Goal: Task Accomplishment & Management: Manage account settings

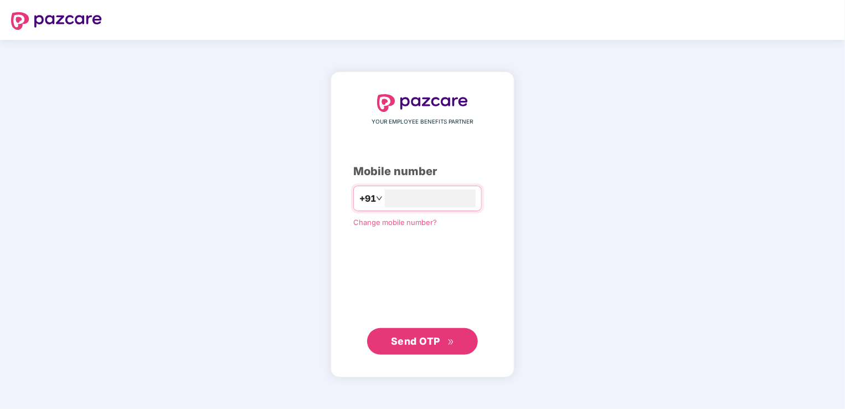
type input "**********"
click at [406, 344] on span "Send OTP" at bounding box center [415, 341] width 49 height 12
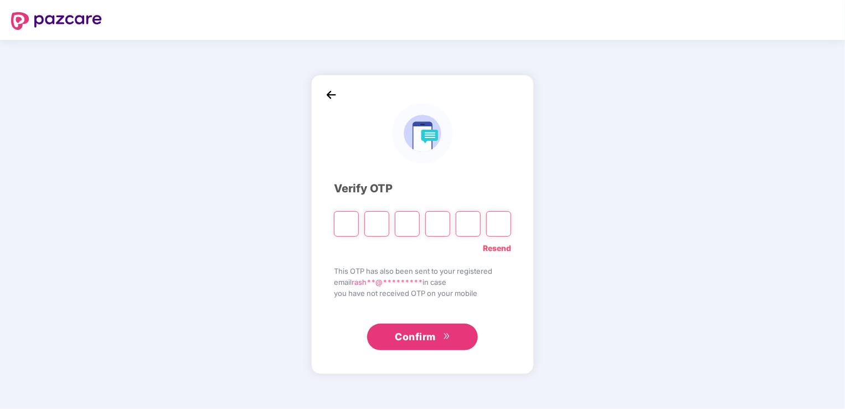
type input "*"
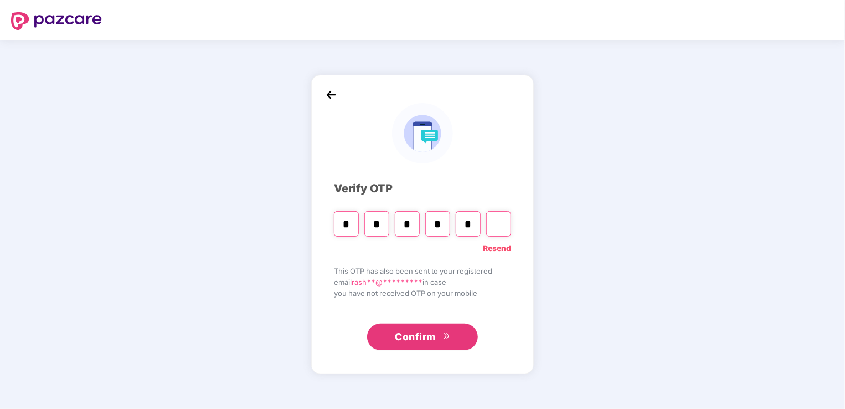
type input "*"
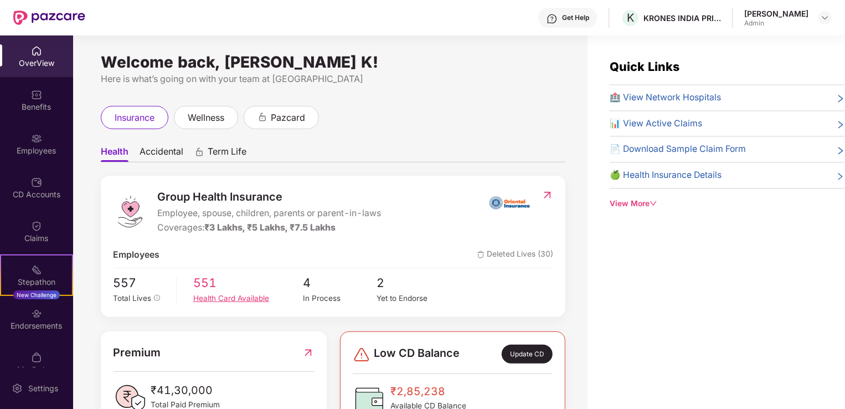
scroll to position [166, 0]
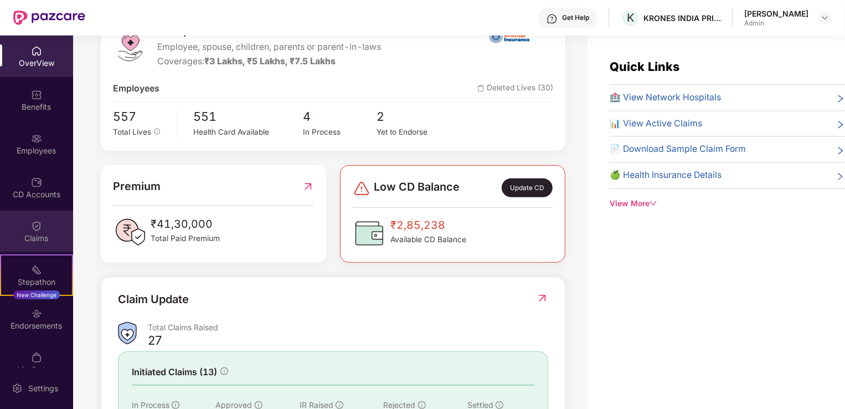
click at [34, 229] on img at bounding box center [36, 225] width 11 height 11
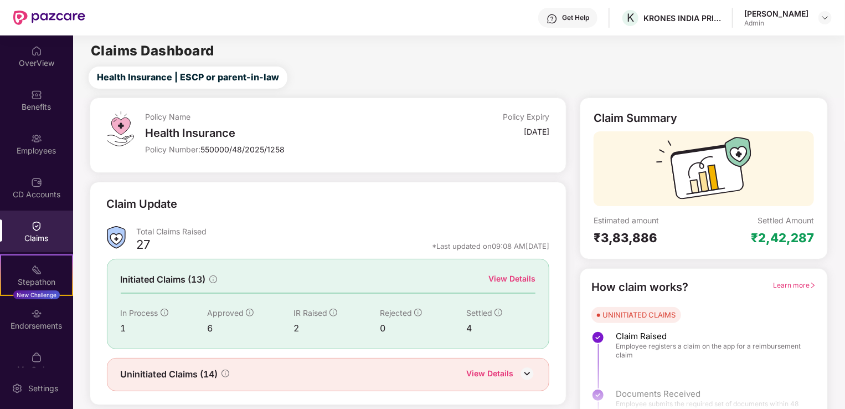
scroll to position [24, 0]
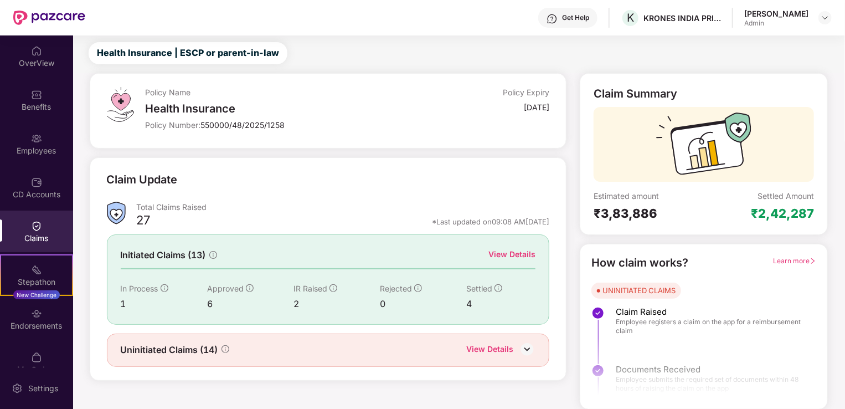
click at [494, 348] on div "View Details" at bounding box center [489, 350] width 47 height 14
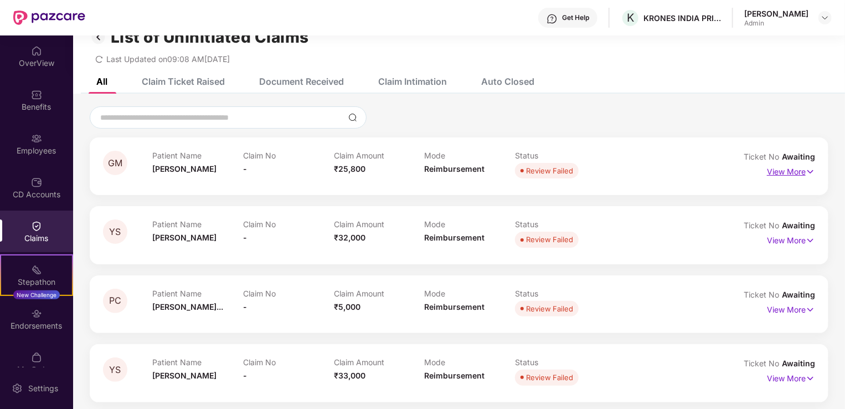
click at [772, 173] on p "View More" at bounding box center [791, 170] width 48 height 15
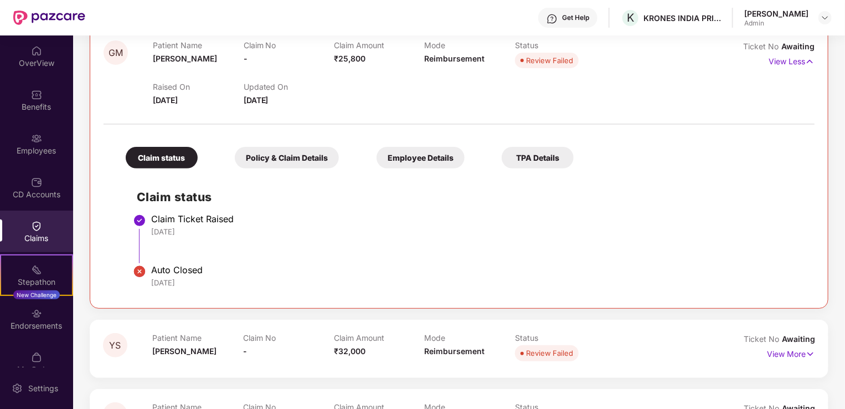
scroll to position [0, 0]
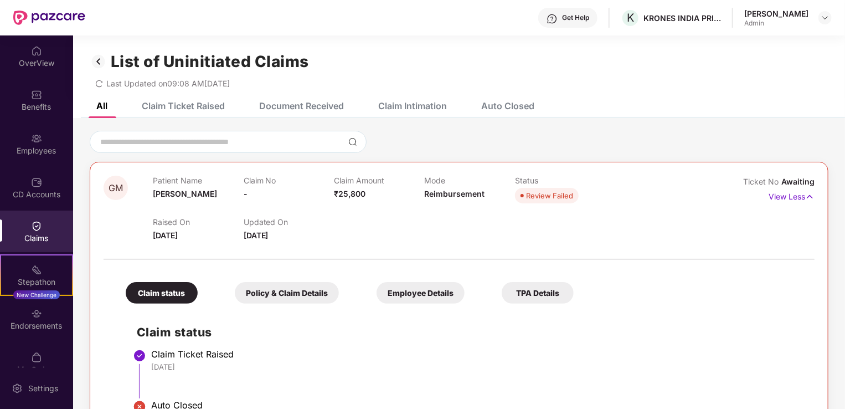
click at [96, 59] on img at bounding box center [99, 61] width 18 height 19
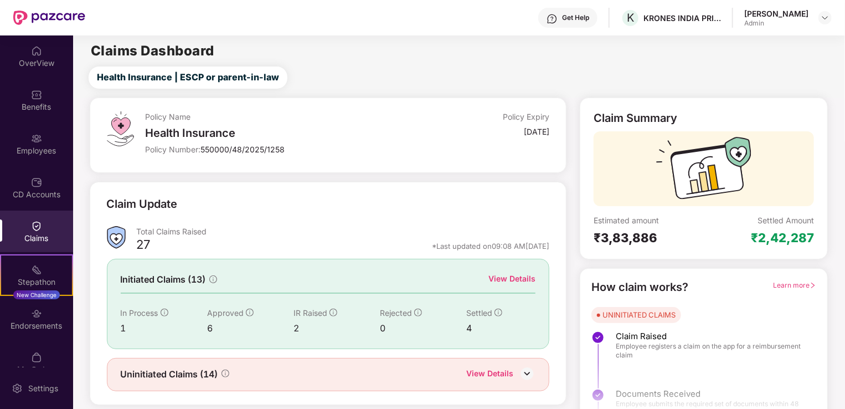
scroll to position [24, 0]
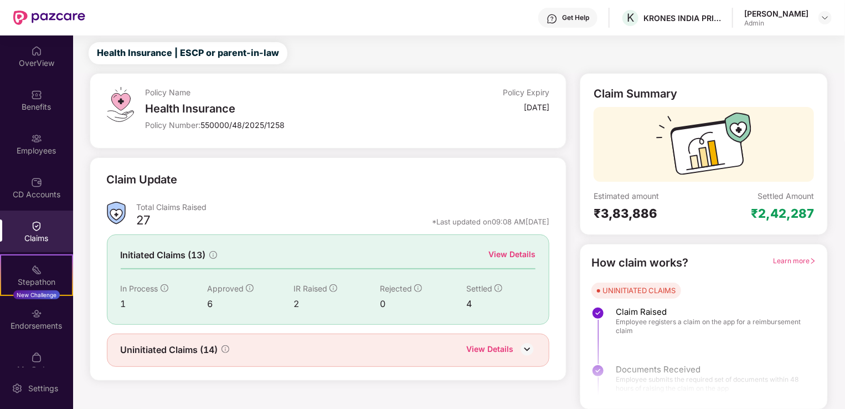
click at [33, 223] on img at bounding box center [36, 225] width 11 height 11
click at [514, 252] on div "View Details" at bounding box center [511, 254] width 47 height 12
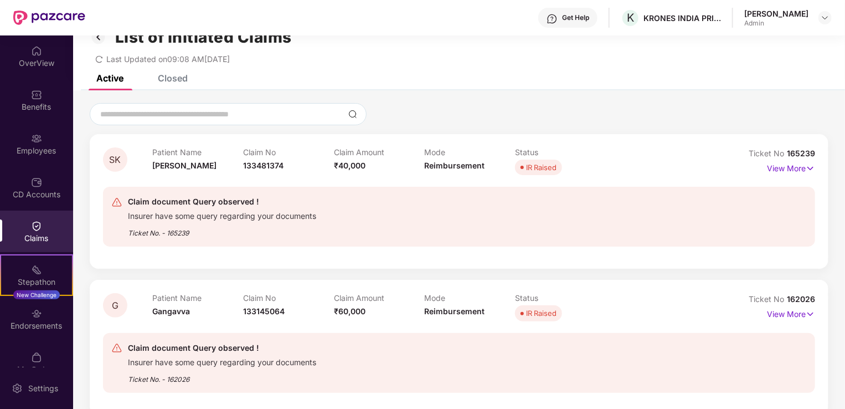
scroll to position [0, 0]
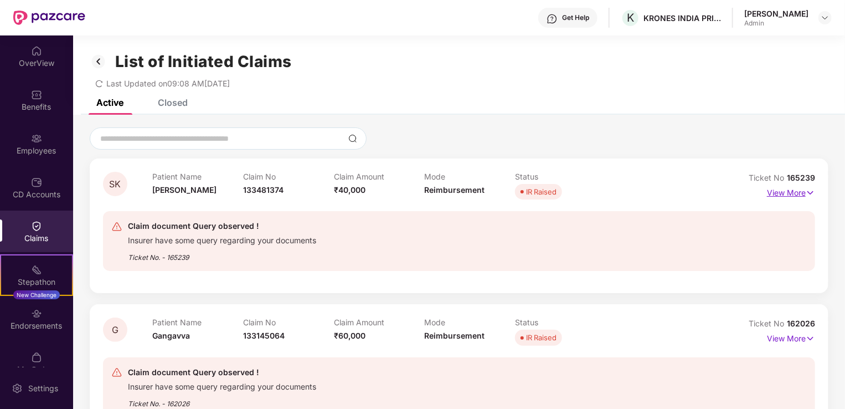
click at [778, 193] on p "View More" at bounding box center [791, 191] width 48 height 15
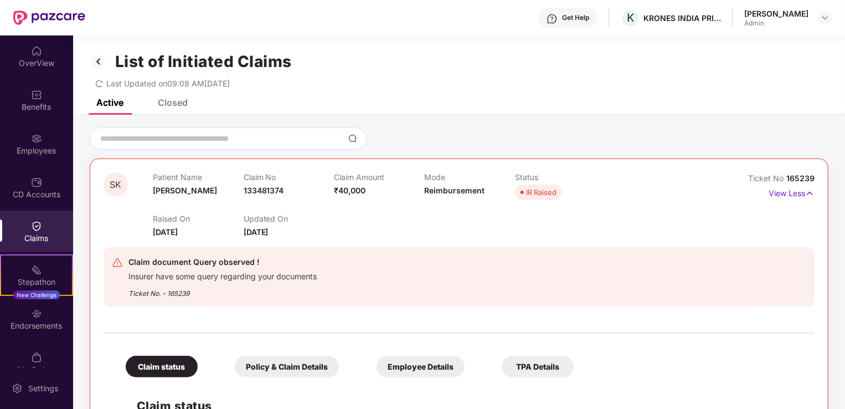
click at [167, 102] on div "Closed" at bounding box center [173, 102] width 30 height 11
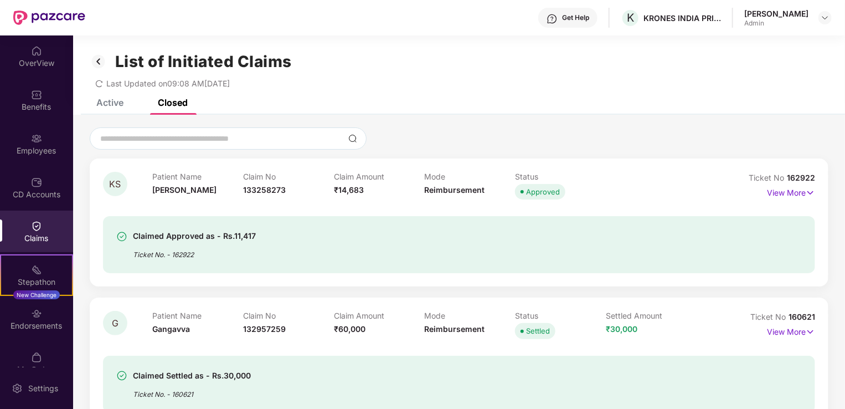
click at [99, 60] on img at bounding box center [99, 61] width 18 height 19
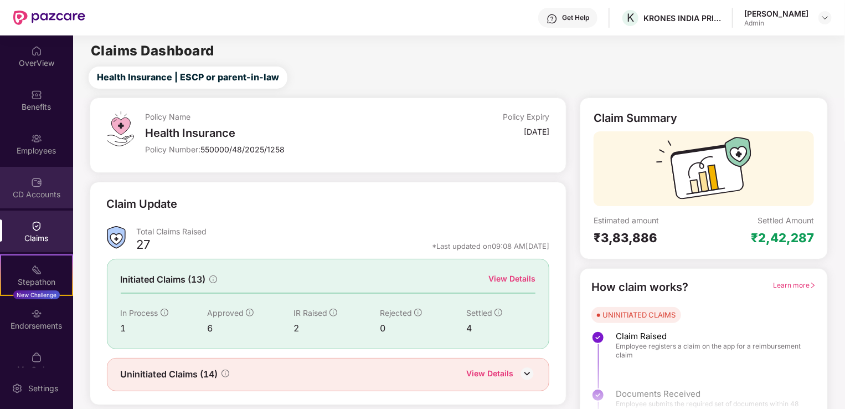
click at [38, 185] on img at bounding box center [36, 182] width 11 height 11
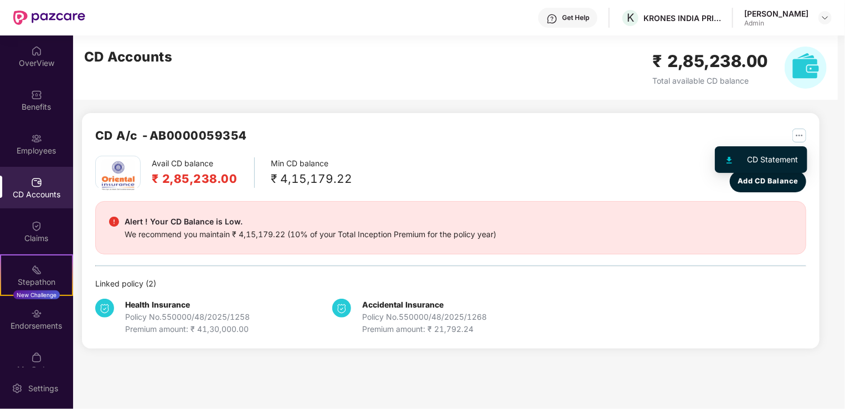
click at [800, 138] on img "button" at bounding box center [799, 135] width 14 height 14
click at [800, 132] on img "button" at bounding box center [799, 135] width 14 height 14
click at [748, 156] on div "Last updated balance [DATE]" at bounding box center [762, 161] width 90 height 11
click at [800, 138] on img "button" at bounding box center [799, 135] width 14 height 14
click at [784, 157] on div "CD Statement" at bounding box center [773, 159] width 51 height 12
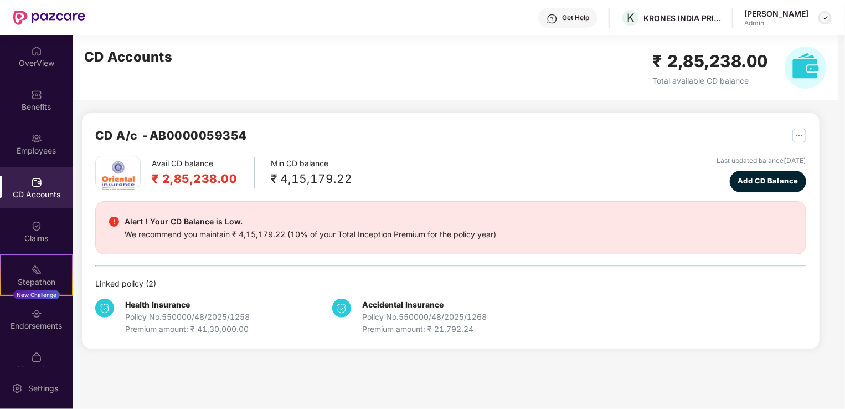
click at [823, 17] on img at bounding box center [825, 17] width 9 height 9
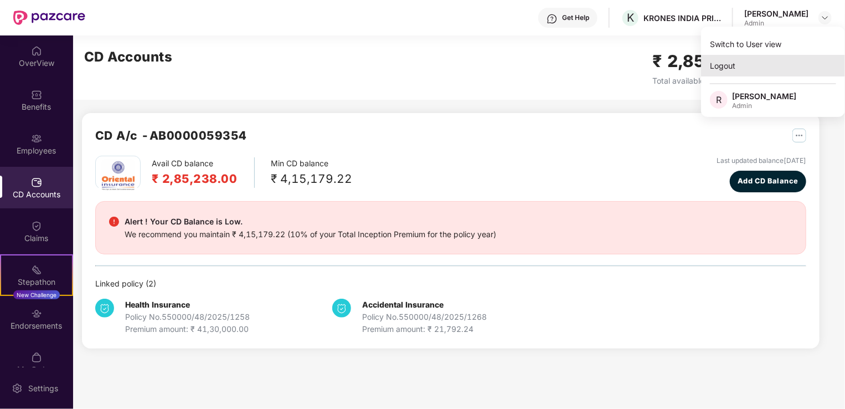
click at [713, 62] on div "Logout" at bounding box center [773, 66] width 144 height 22
